Goal: Task Accomplishment & Management: Manage account settings

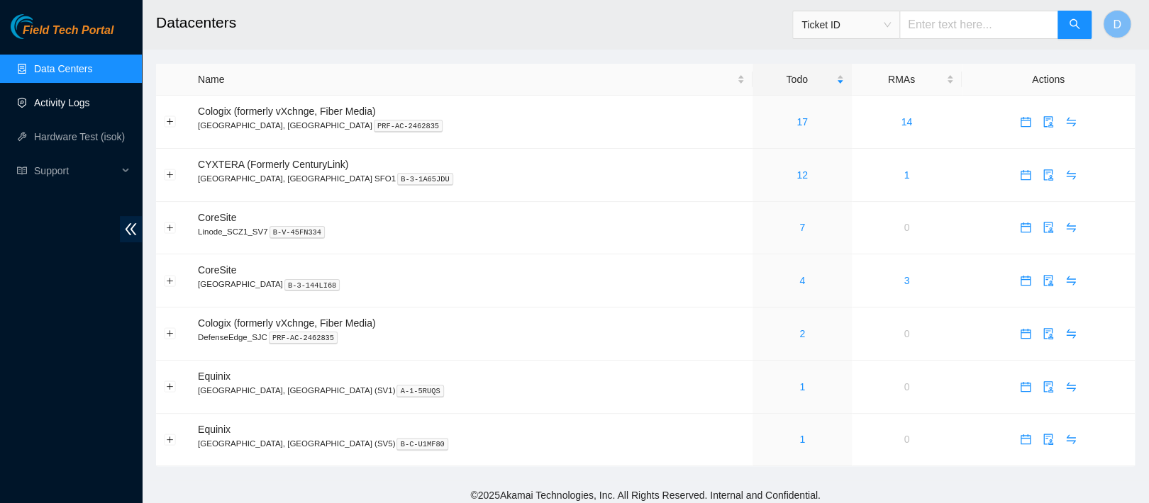
click at [49, 108] on link "Activity Logs" at bounding box center [62, 102] width 56 height 11
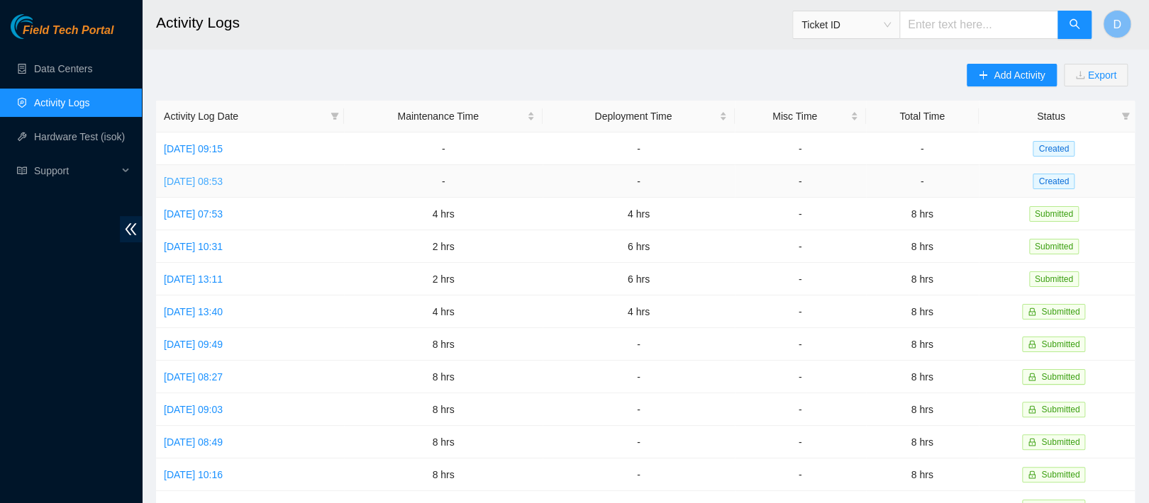
click at [223, 176] on link "[DATE] 08:53" at bounding box center [193, 181] width 59 height 11
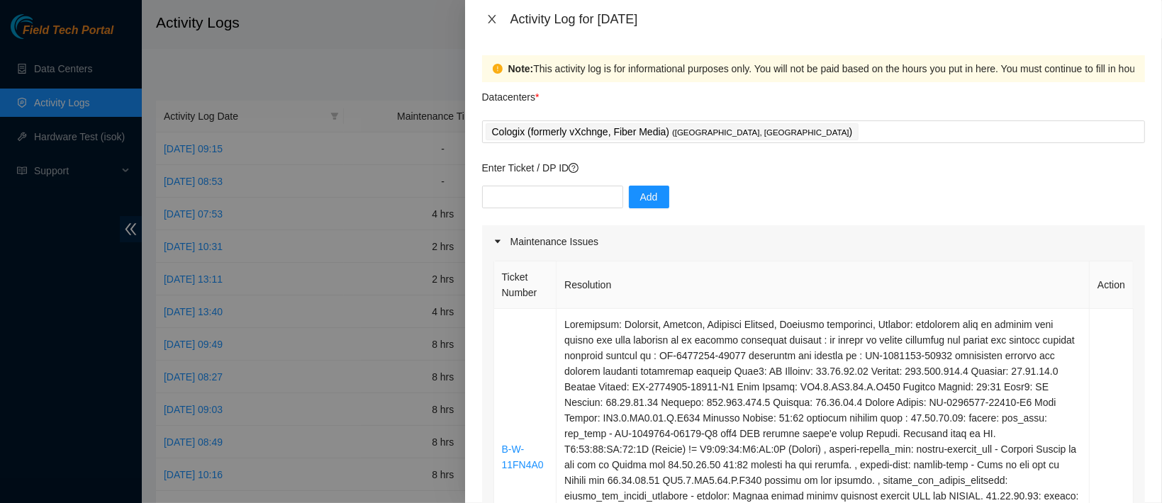
click at [491, 18] on icon "close" at bounding box center [492, 19] width 8 height 9
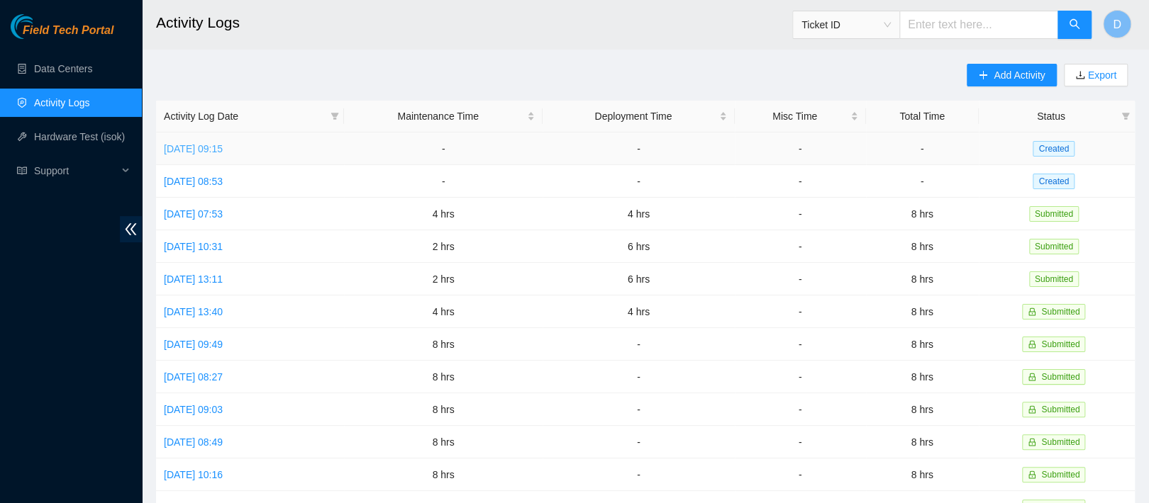
click at [223, 143] on link "[DATE] 09:15" at bounding box center [193, 148] width 59 height 11
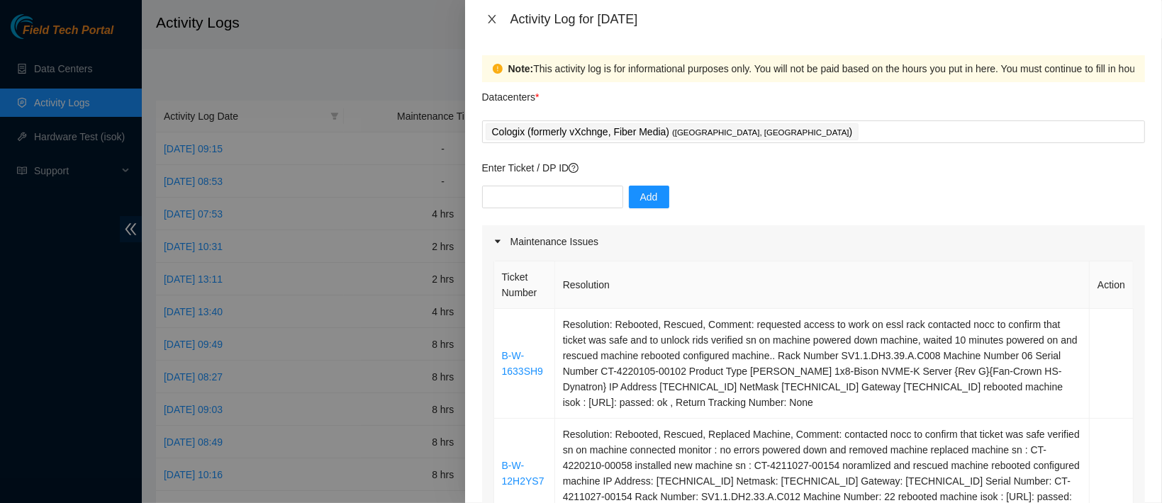
click at [486, 21] on icon "close" at bounding box center [491, 18] width 11 height 11
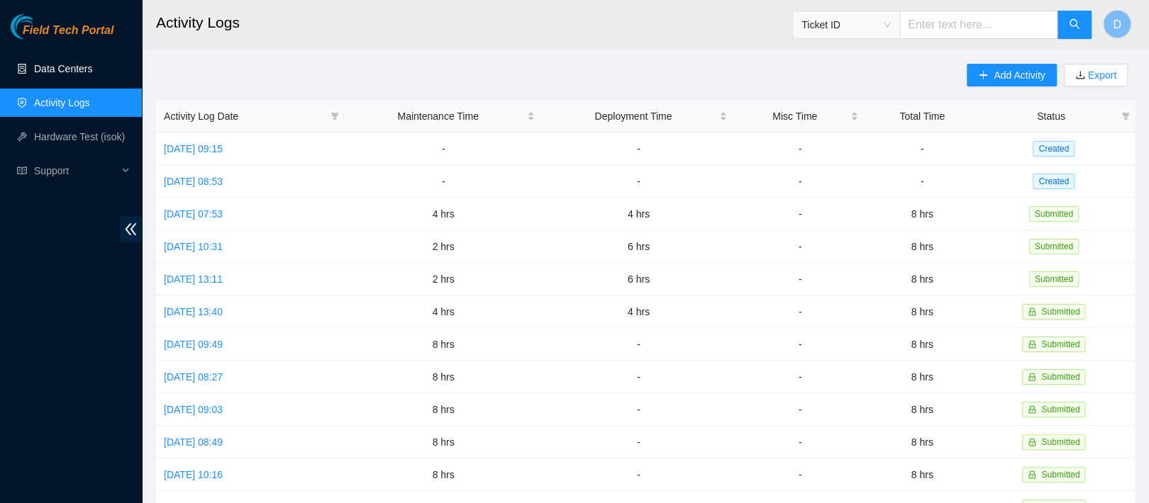
click at [49, 65] on link "Data Centers" at bounding box center [63, 68] width 58 height 11
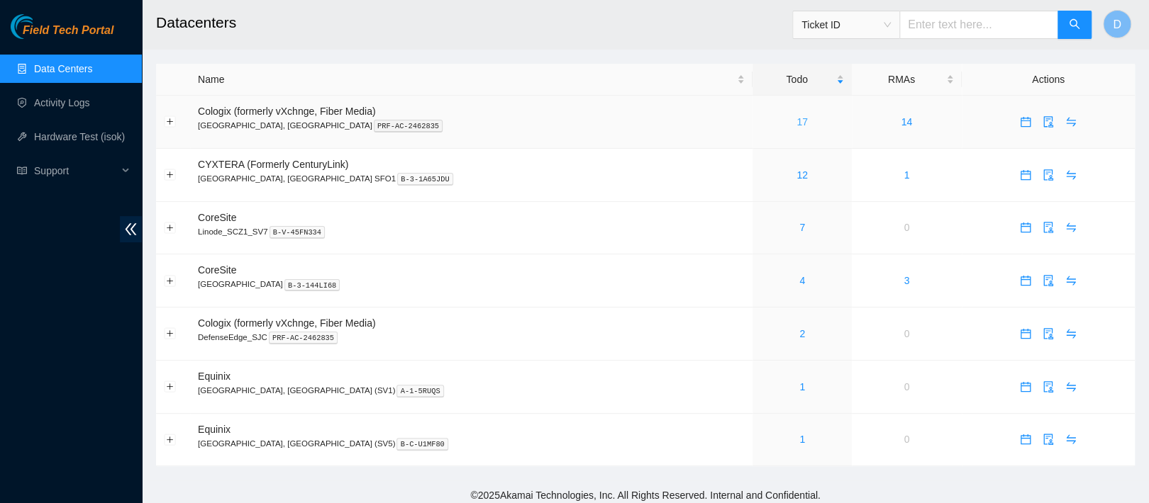
click at [796, 120] on link "17" at bounding box center [801, 121] width 11 height 11
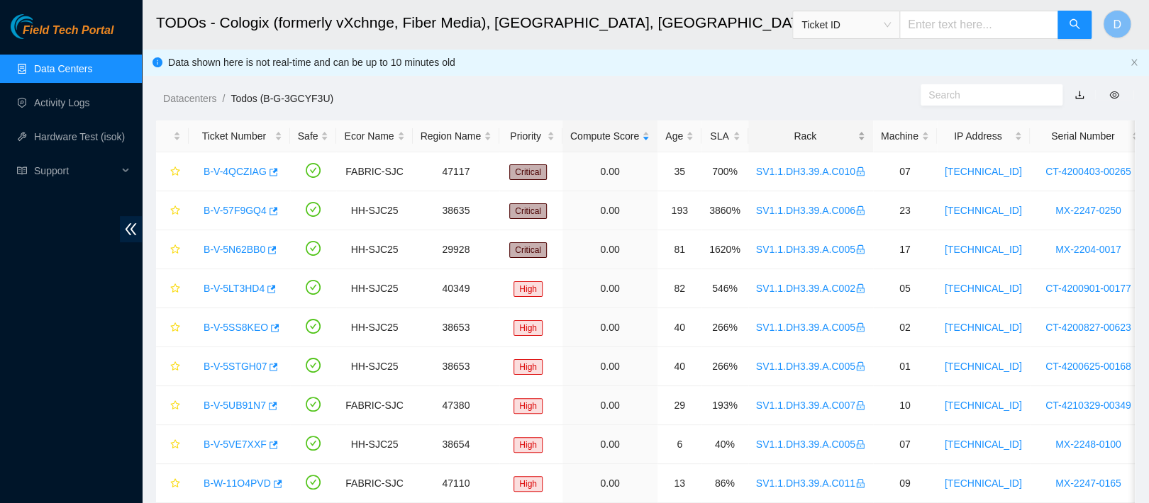
click at [764, 129] on div "Rack" at bounding box center [810, 136] width 109 height 16
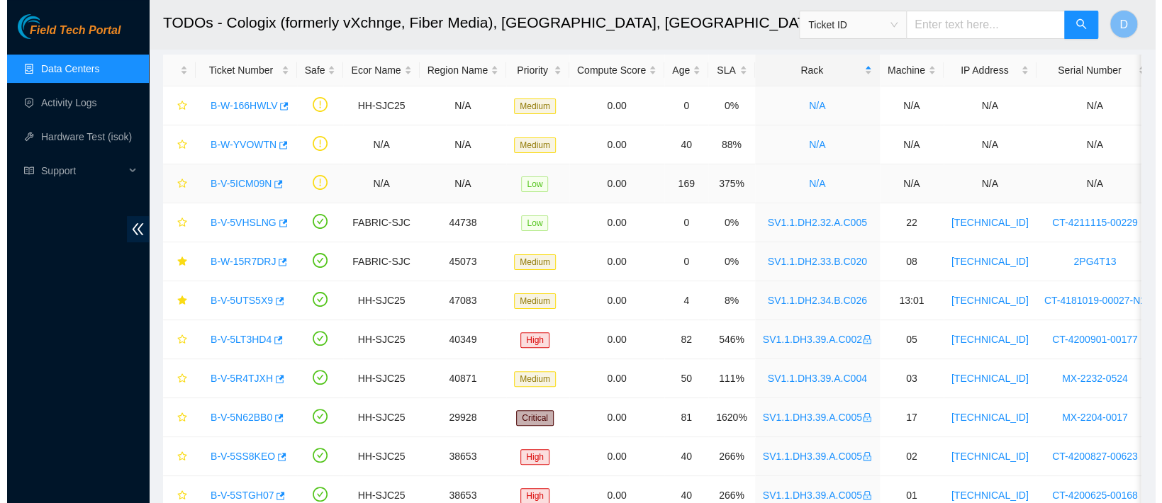
scroll to position [94, 0]
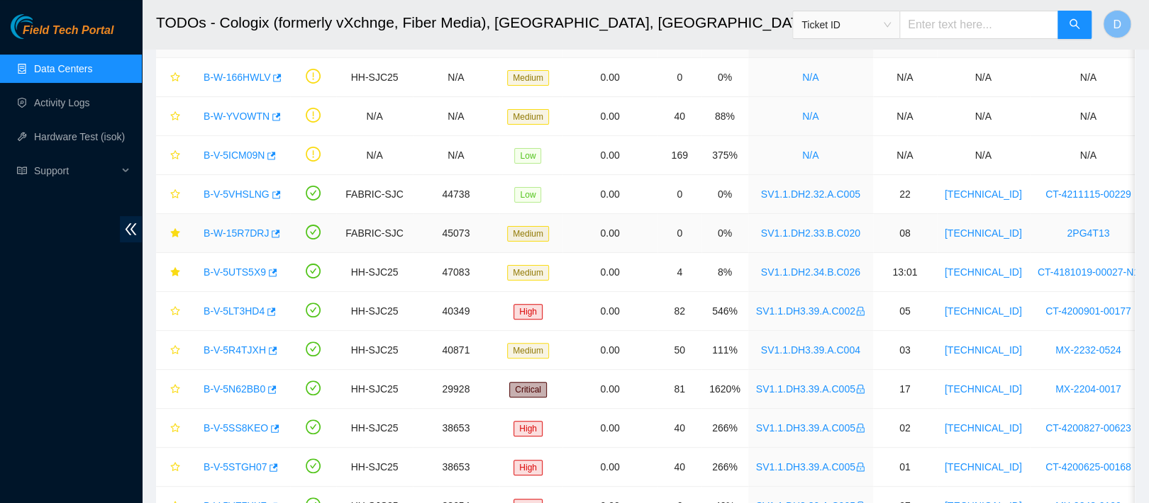
click at [242, 238] on link "B-W-15R7DRJ" at bounding box center [236, 233] width 65 height 11
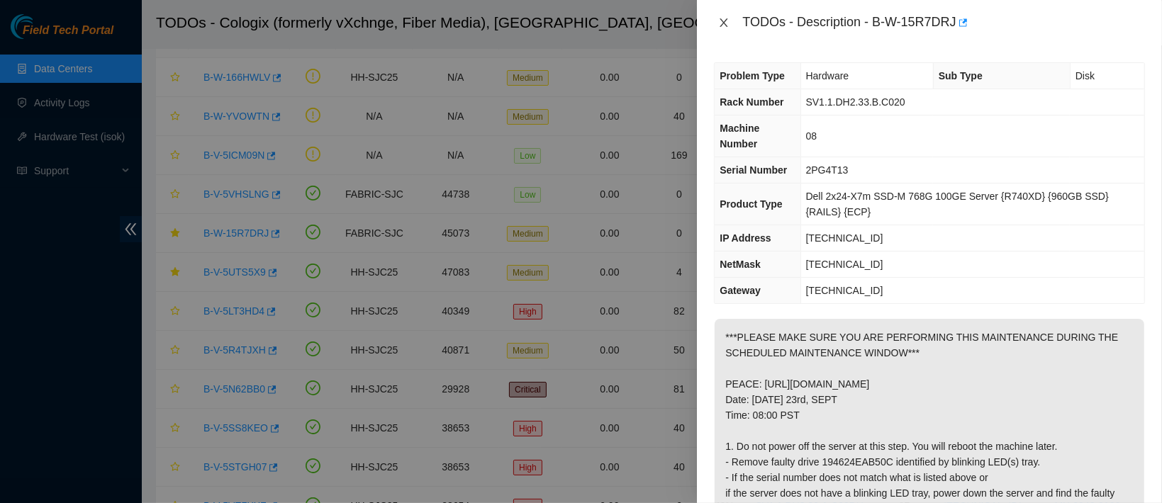
click at [724, 16] on button "Close" at bounding box center [724, 22] width 20 height 13
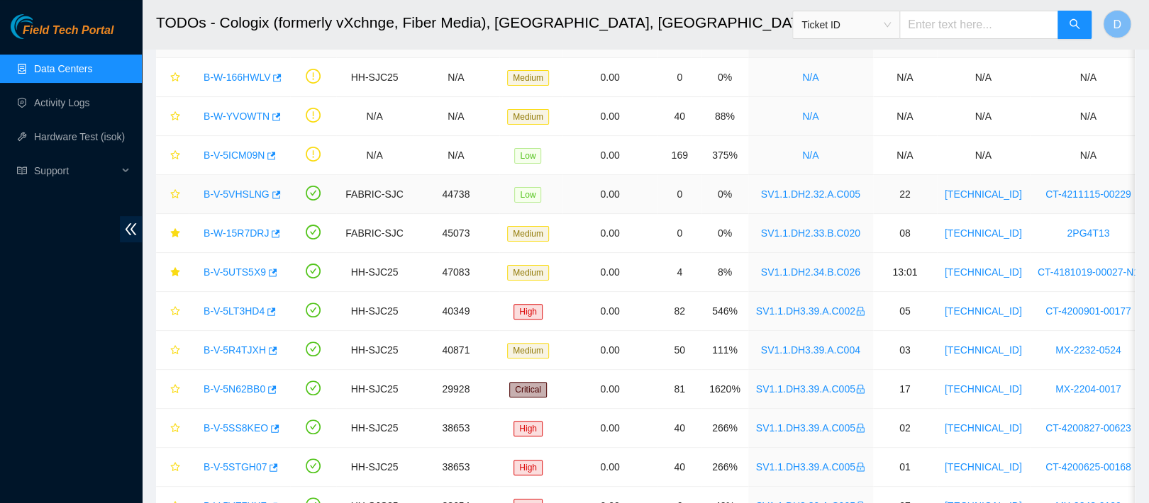
click at [246, 190] on link "B-V-5VHSLNG" at bounding box center [237, 194] width 66 height 11
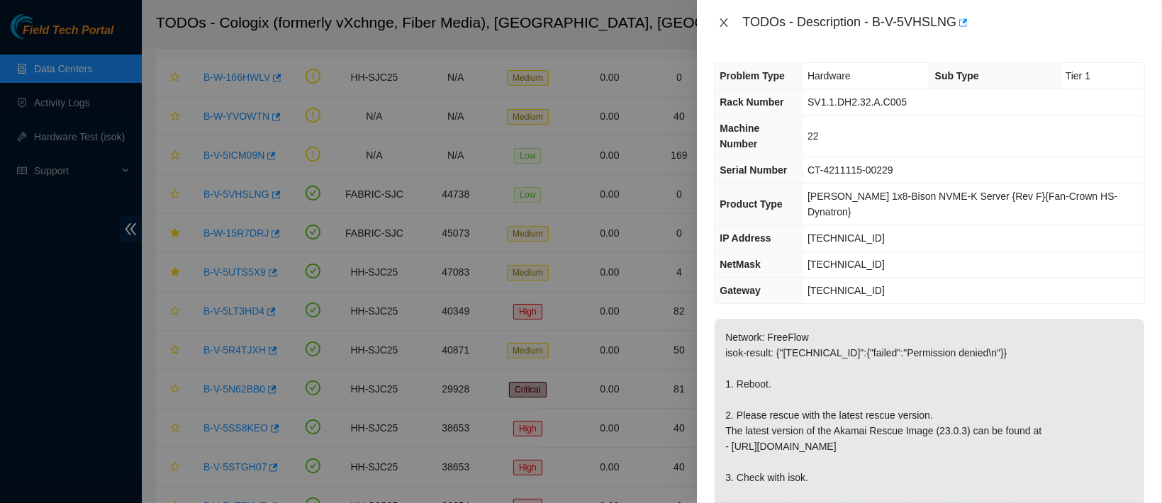
click at [724, 23] on icon "close" at bounding box center [723, 22] width 11 height 11
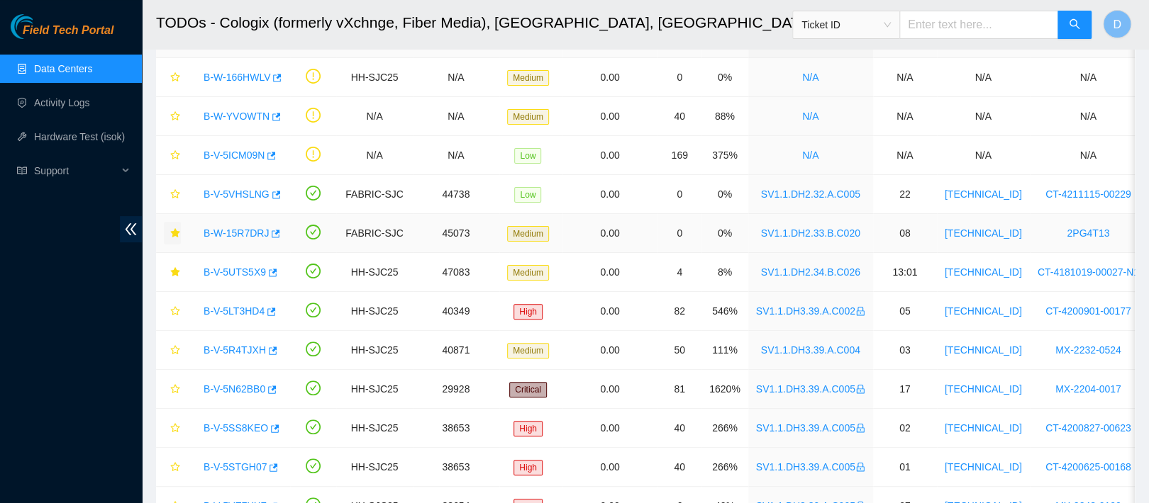
click at [176, 230] on icon "star" at bounding box center [174, 232] width 9 height 9
click at [176, 197] on icon "star" at bounding box center [175, 194] width 10 height 10
click at [246, 73] on link "B-W-166HWLV" at bounding box center [237, 77] width 67 height 11
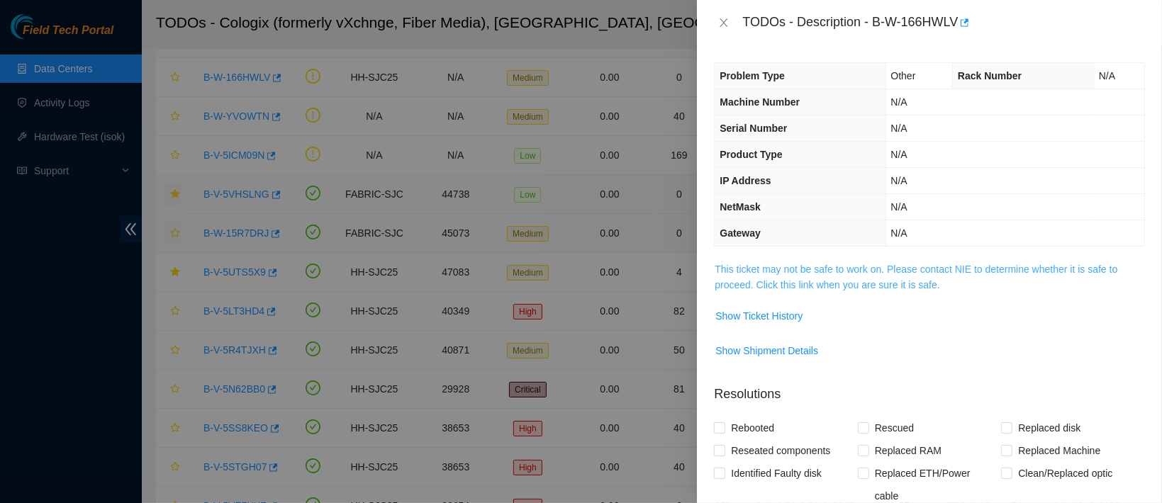
click at [759, 265] on link "This ticket may not be safe to work on. Please contact NIE to determine whether…" at bounding box center [916, 277] width 403 height 27
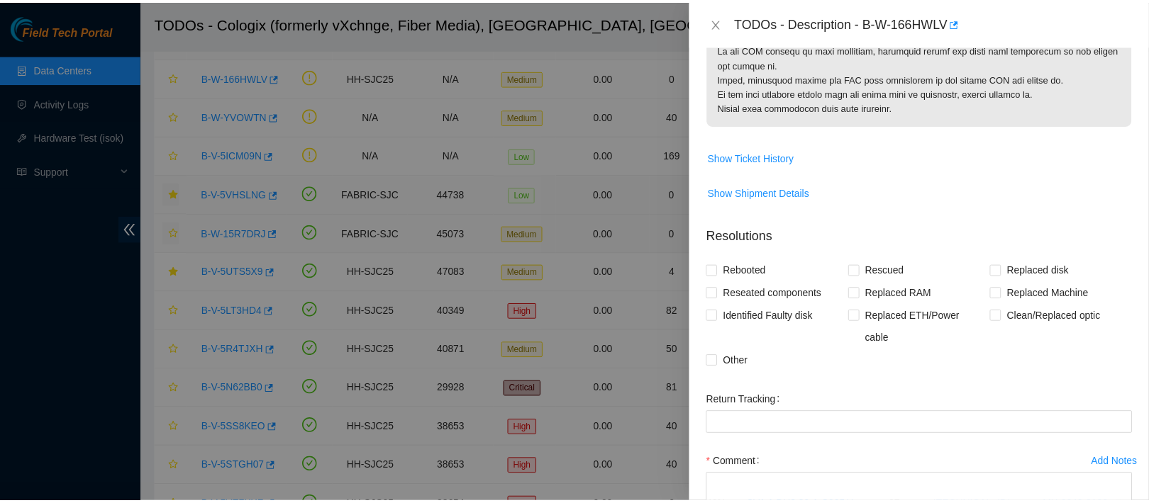
scroll to position [472, 0]
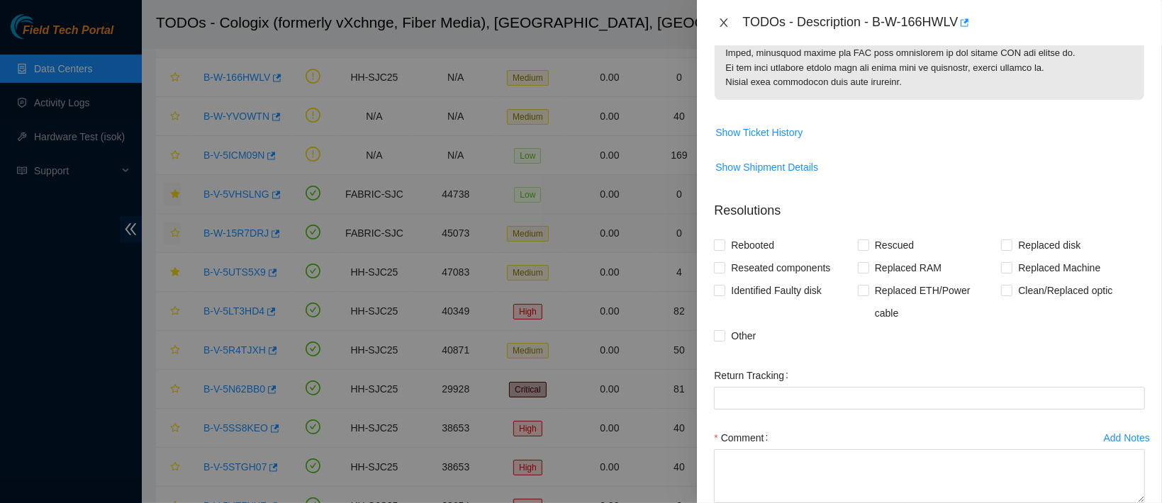
click at [722, 21] on icon "close" at bounding box center [723, 22] width 11 height 11
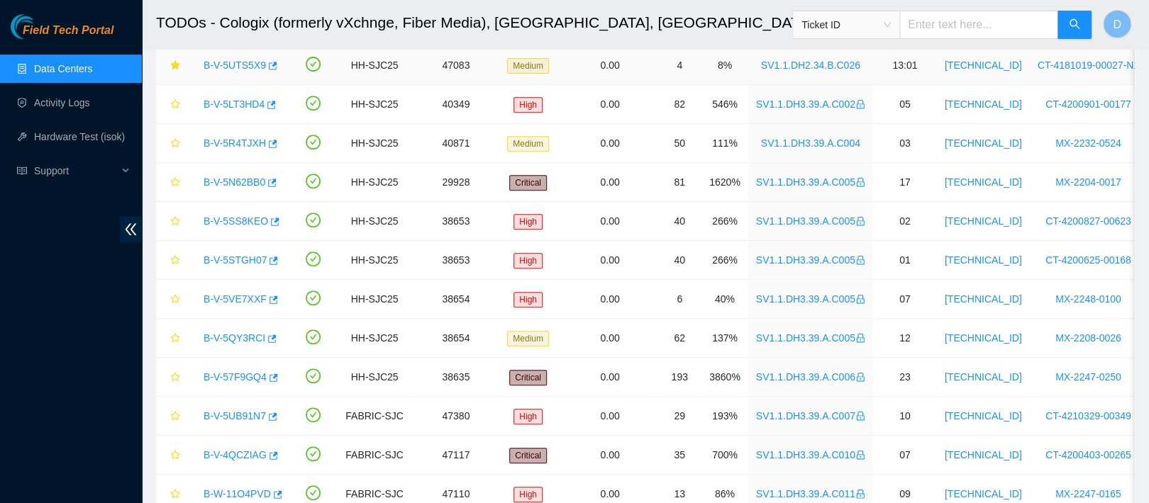
scroll to position [367, 0]
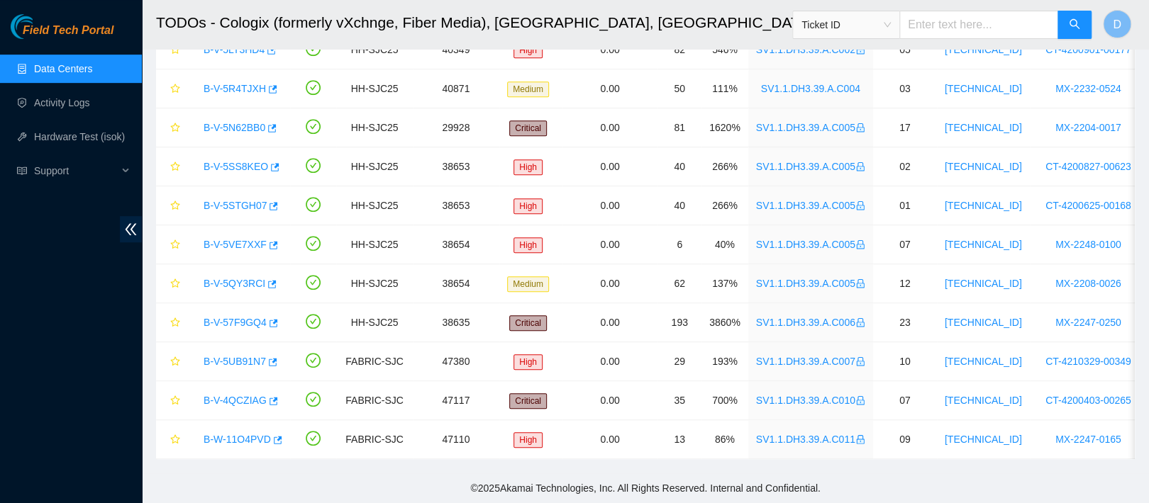
click at [87, 74] on link "Data Centers" at bounding box center [63, 68] width 58 height 11
